Goal: Find contact information: Find contact information

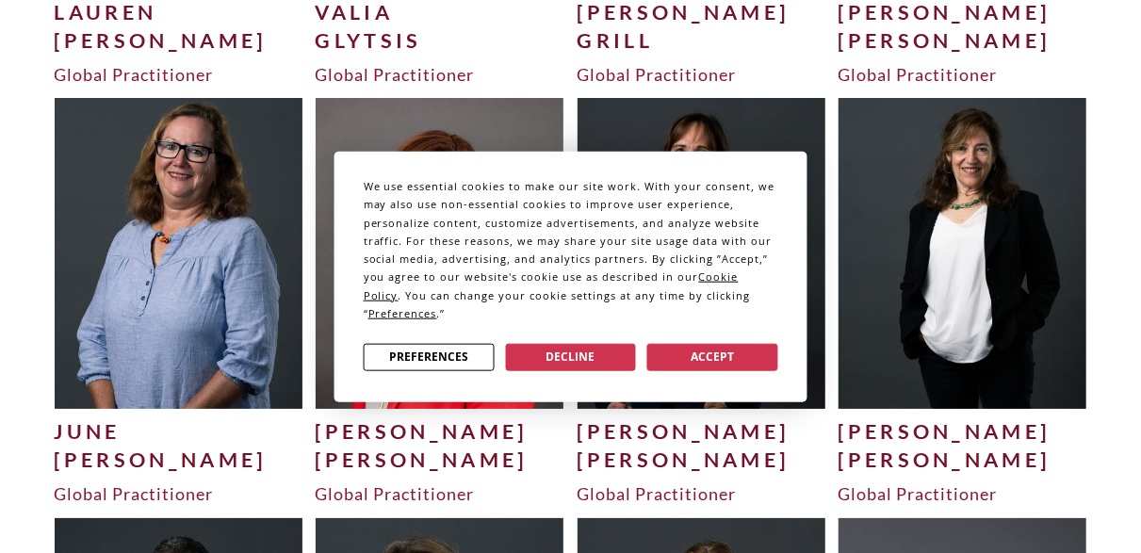
scroll to position [3877, 0]
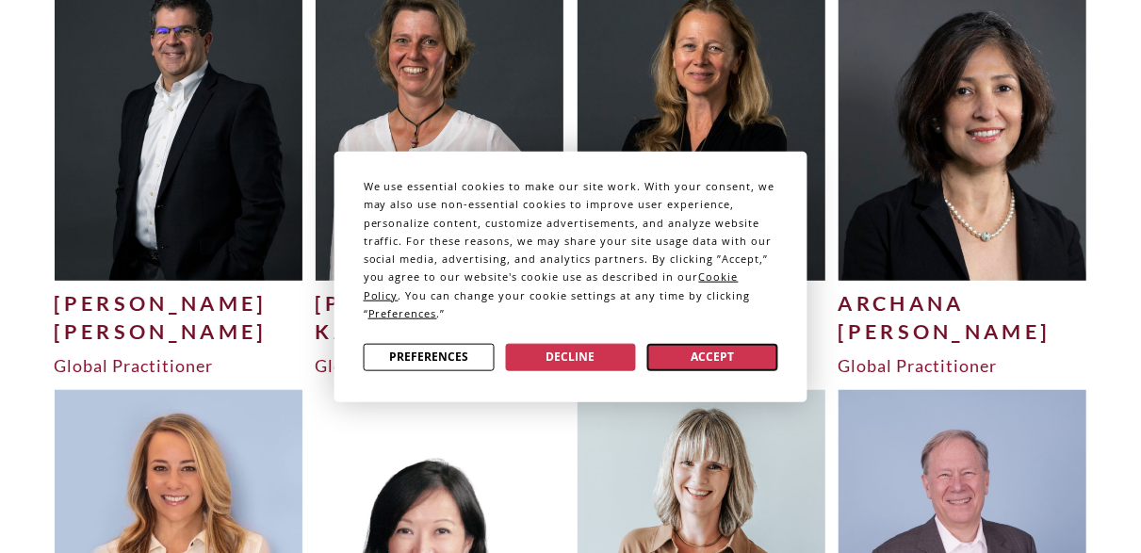
click at [697, 354] on button "Accept" at bounding box center [713, 356] width 131 height 27
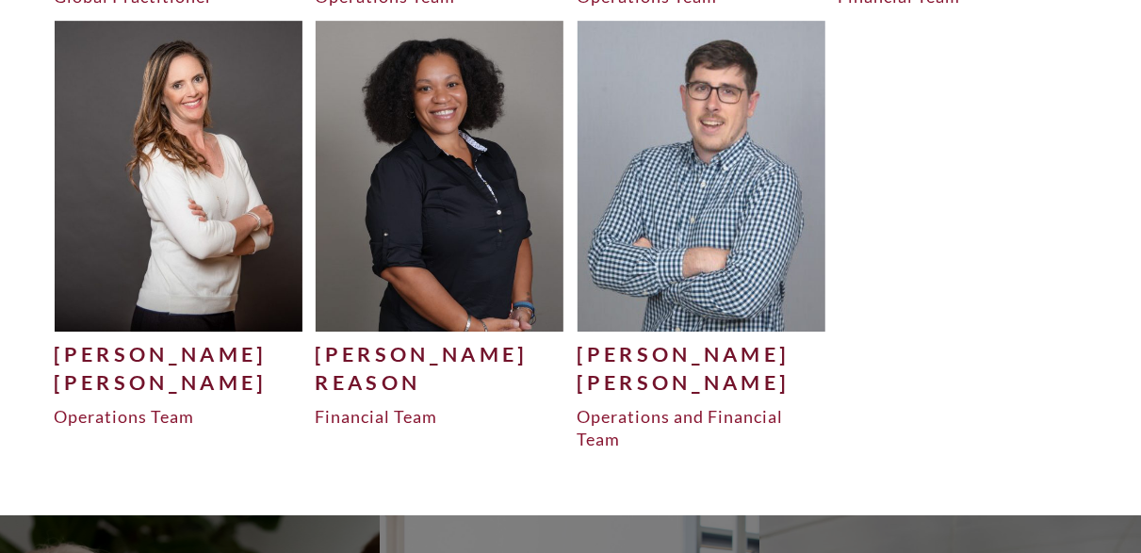
scroll to position [6344, 0]
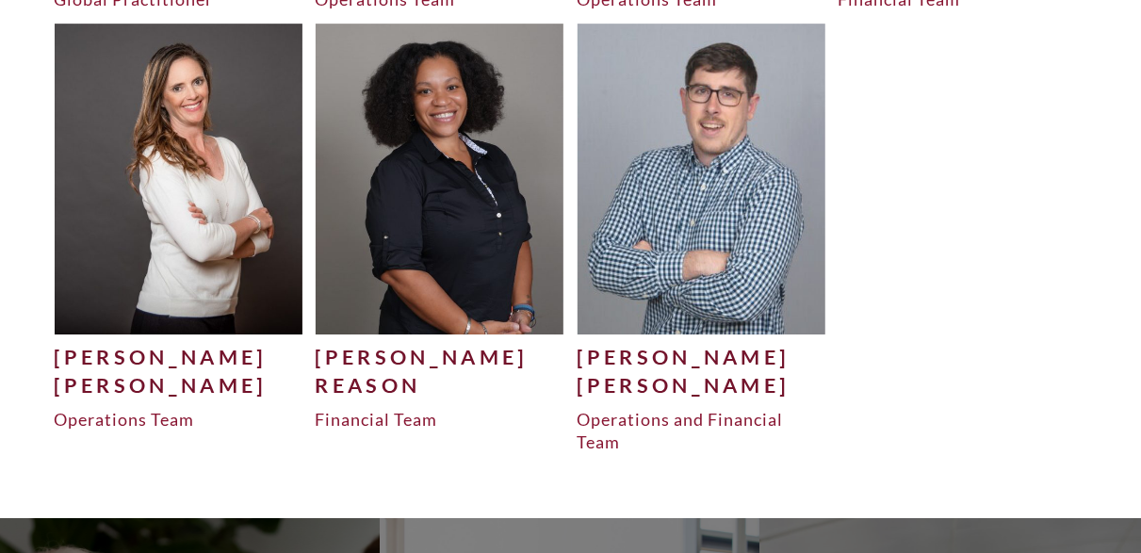
click at [463, 277] on img at bounding box center [440, 179] width 249 height 310
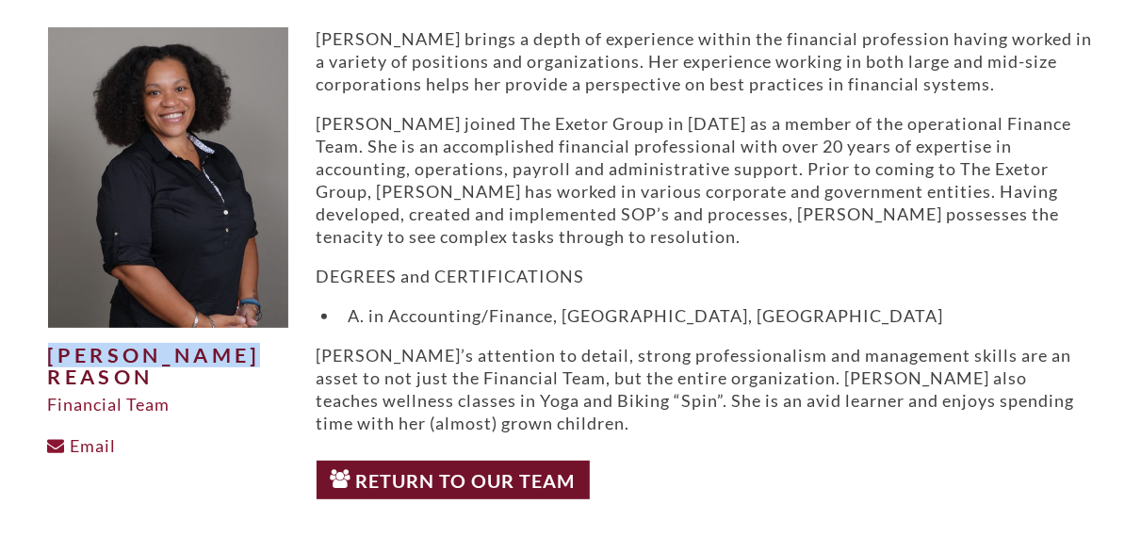
drag, startPoint x: 265, startPoint y: 353, endPoint x: 35, endPoint y: 357, distance: 230.0
click at [35, 357] on div "Alicha Reason Financial Team Email" at bounding box center [168, 268] width 269 height 482
copy h1 "[PERSON_NAME] Reason"
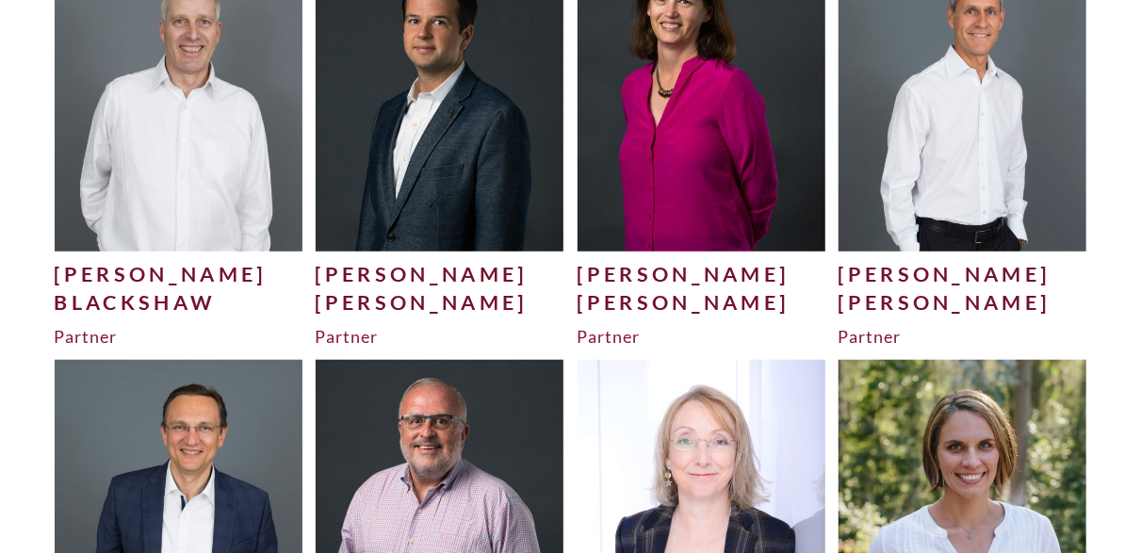
scroll to position [547, 0]
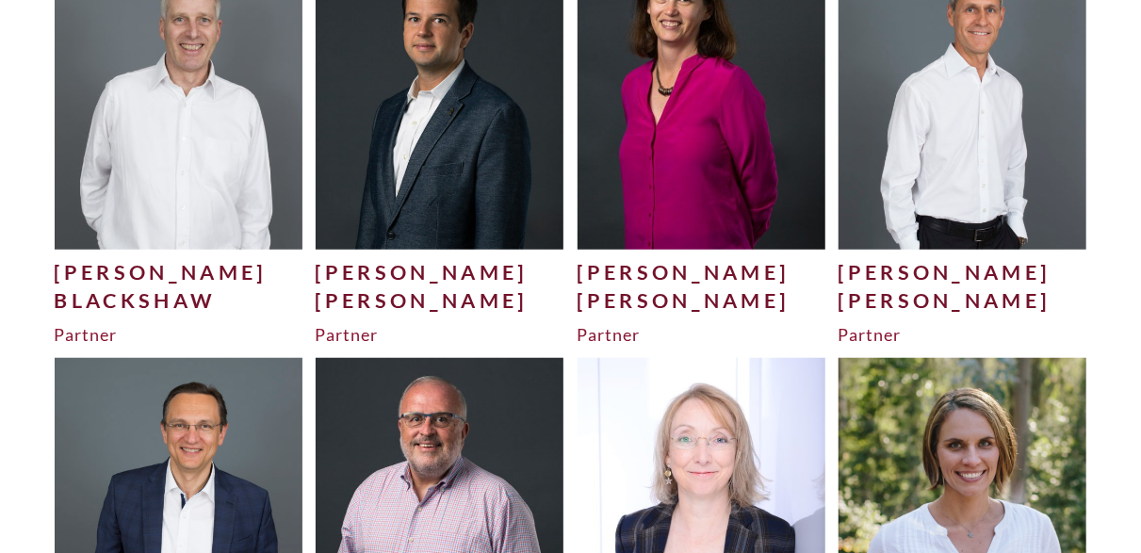
click at [151, 188] on img at bounding box center [179, 94] width 249 height 310
